Goal: Transaction & Acquisition: Subscribe to service/newsletter

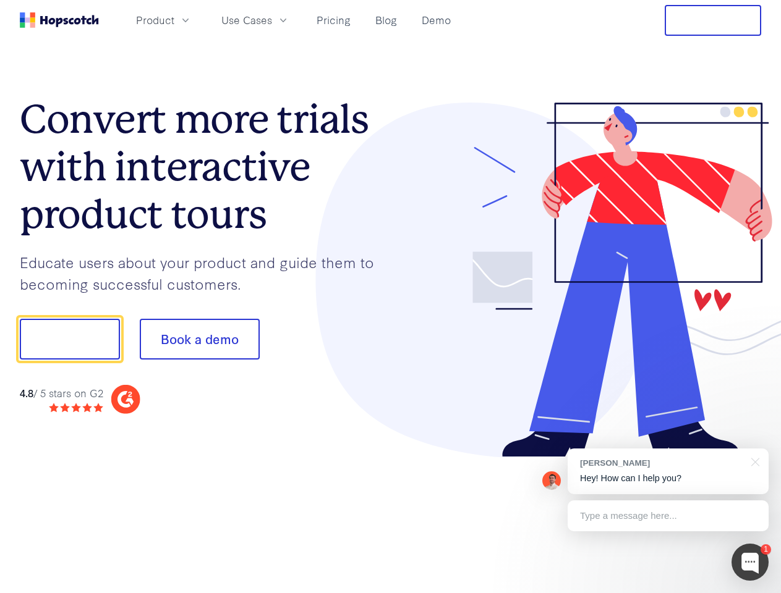
click at [391, 297] on div at bounding box center [576, 280] width 371 height 355
click at [174, 20] on span "Product" at bounding box center [155, 19] width 38 height 15
click at [272, 20] on span "Use Cases" at bounding box center [246, 19] width 51 height 15
click at [713, 20] on button "Free Trial" at bounding box center [712, 20] width 96 height 31
click at [69, 339] on button "Show me!" at bounding box center [70, 339] width 100 height 41
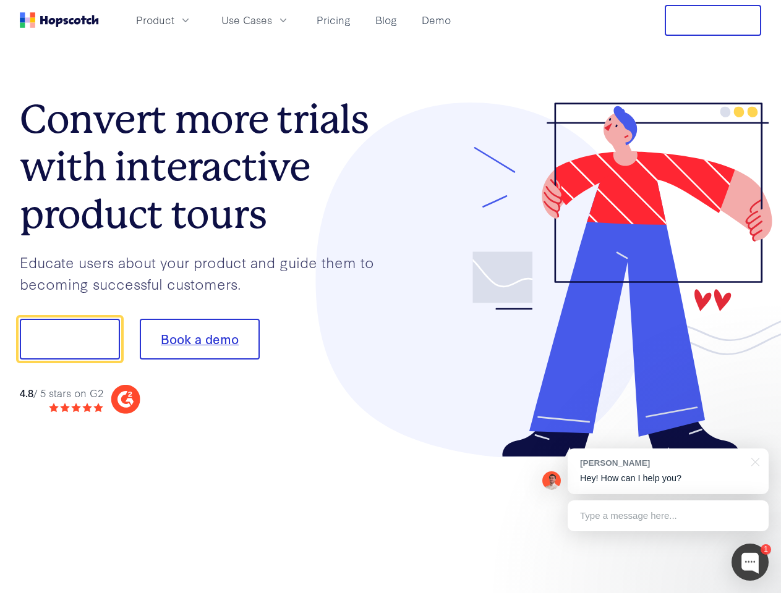
click at [199, 339] on button "Book a demo" at bounding box center [200, 339] width 120 height 41
click at [750, 562] on div at bounding box center [749, 562] width 37 height 37
click at [667, 472] on div "[PERSON_NAME] Hey! How can I help you?" at bounding box center [667, 472] width 201 height 46
click at [753, 461] on div at bounding box center [652, 338] width 232 height 412
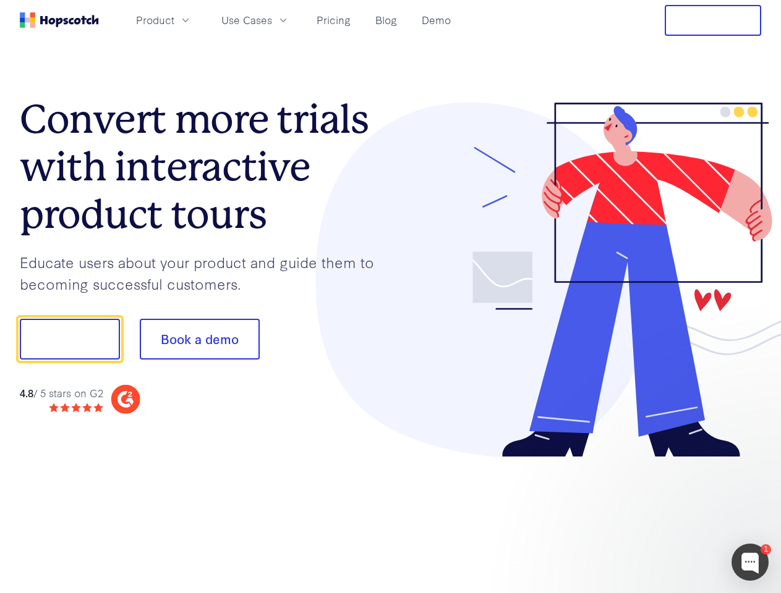
click at [667, 516] on div at bounding box center [652, 420] width 232 height 247
